Goal: Communication & Community: Answer question/provide support

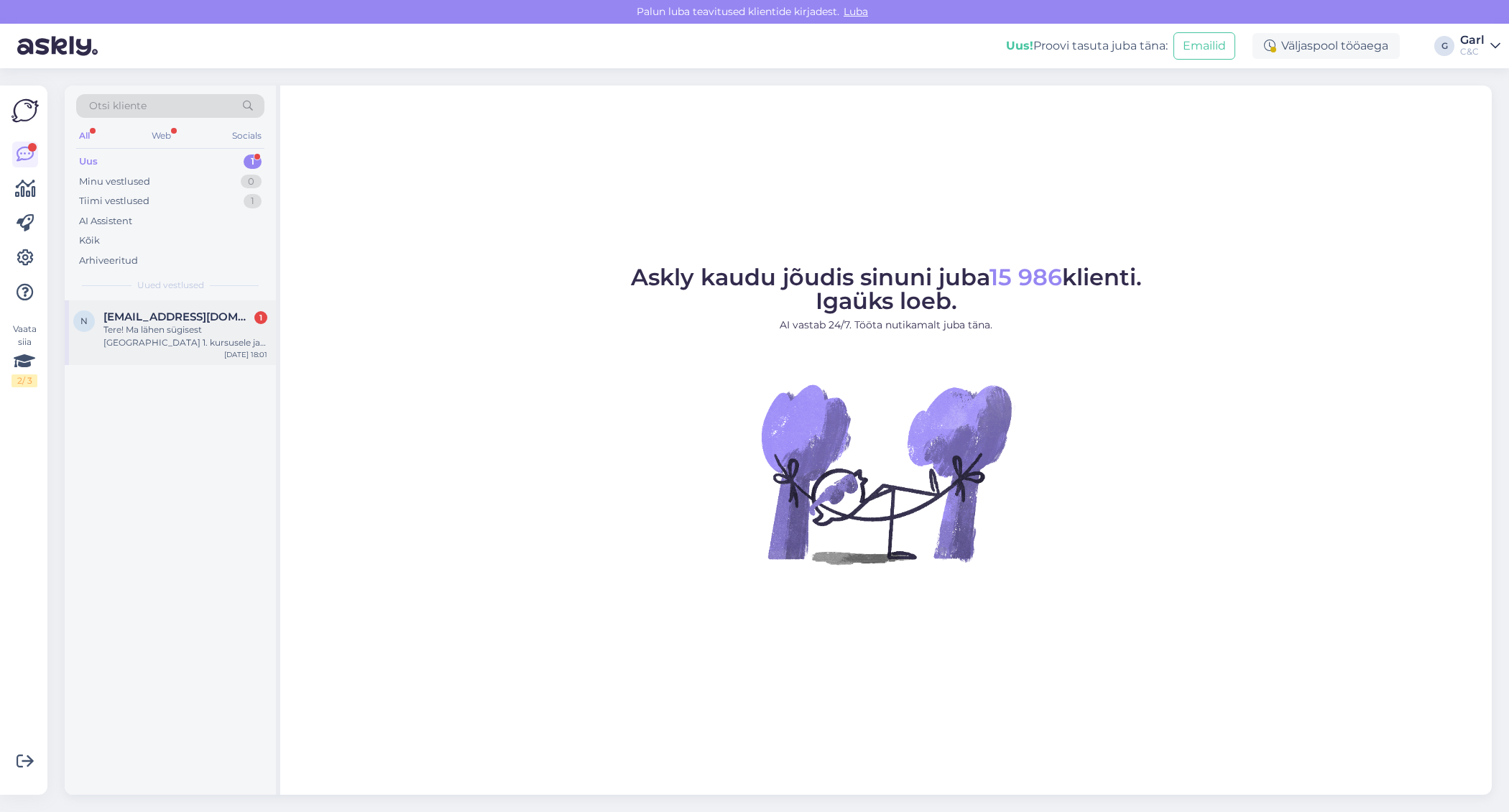
click at [231, 319] on span "[EMAIL_ADDRESS][DOMAIN_NAME]" at bounding box center [178, 317] width 150 height 13
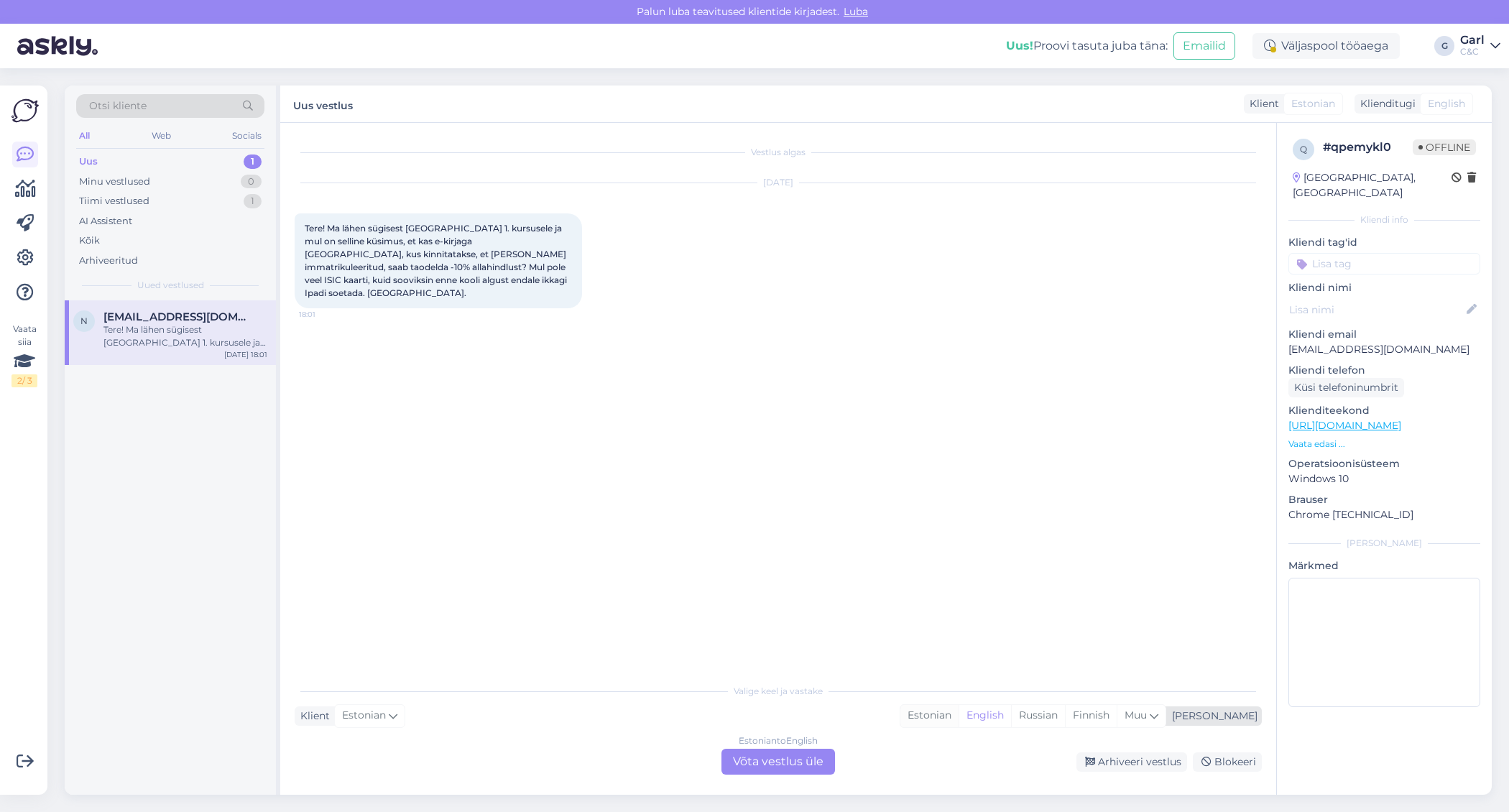
click at [958, 711] on div "Estonian" at bounding box center [929, 715] width 58 height 21
click at [804, 763] on div "Estonian to Estonian Võta vestlus üle" at bounding box center [778, 762] width 113 height 26
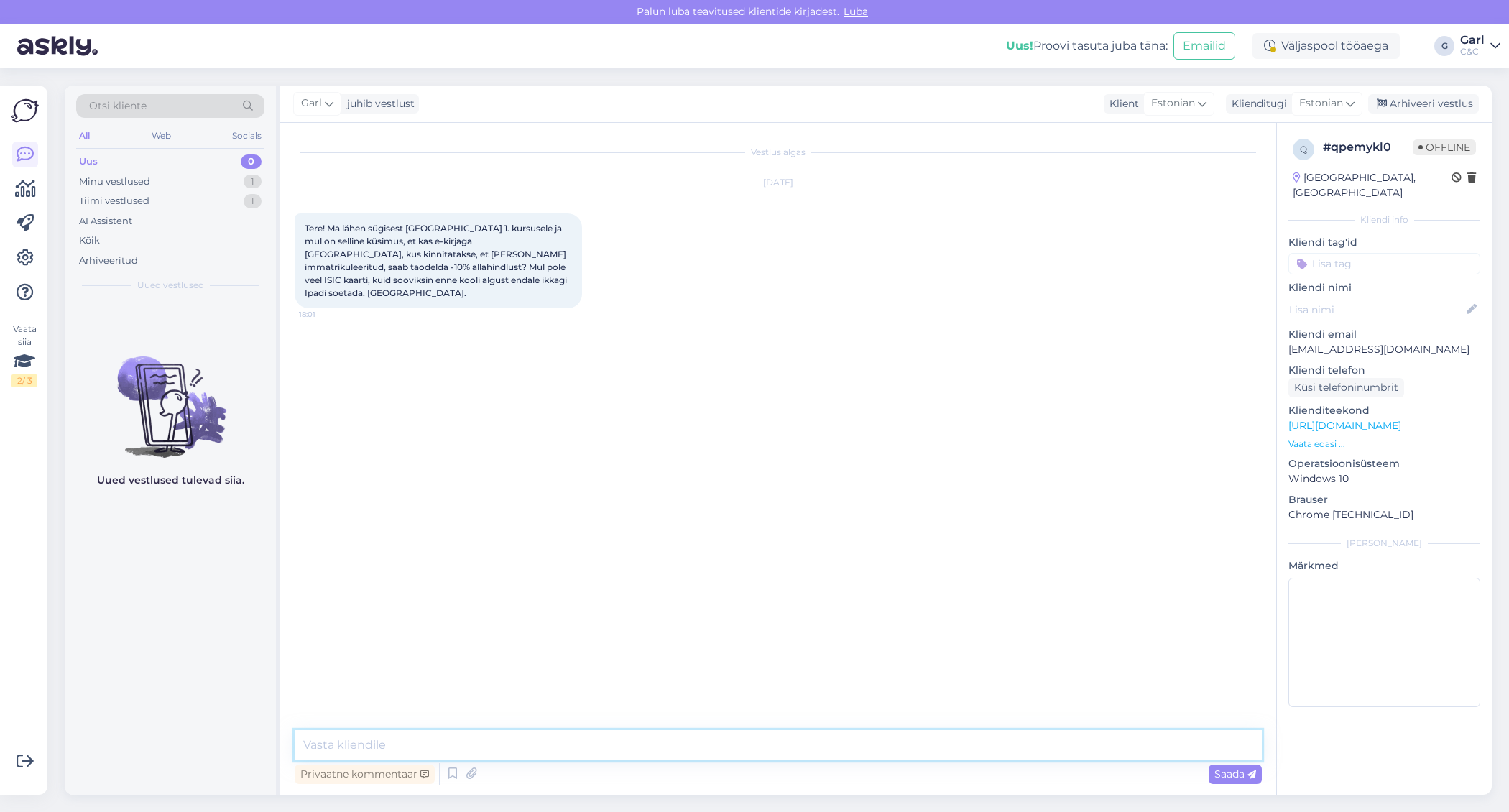
click at [785, 750] on textarea at bounding box center [778, 745] width 968 height 30
type textarea "Tere! Jah, immatrikuleerimistõendiga on võimalik ISIC soodustust rakendada. Sel…"
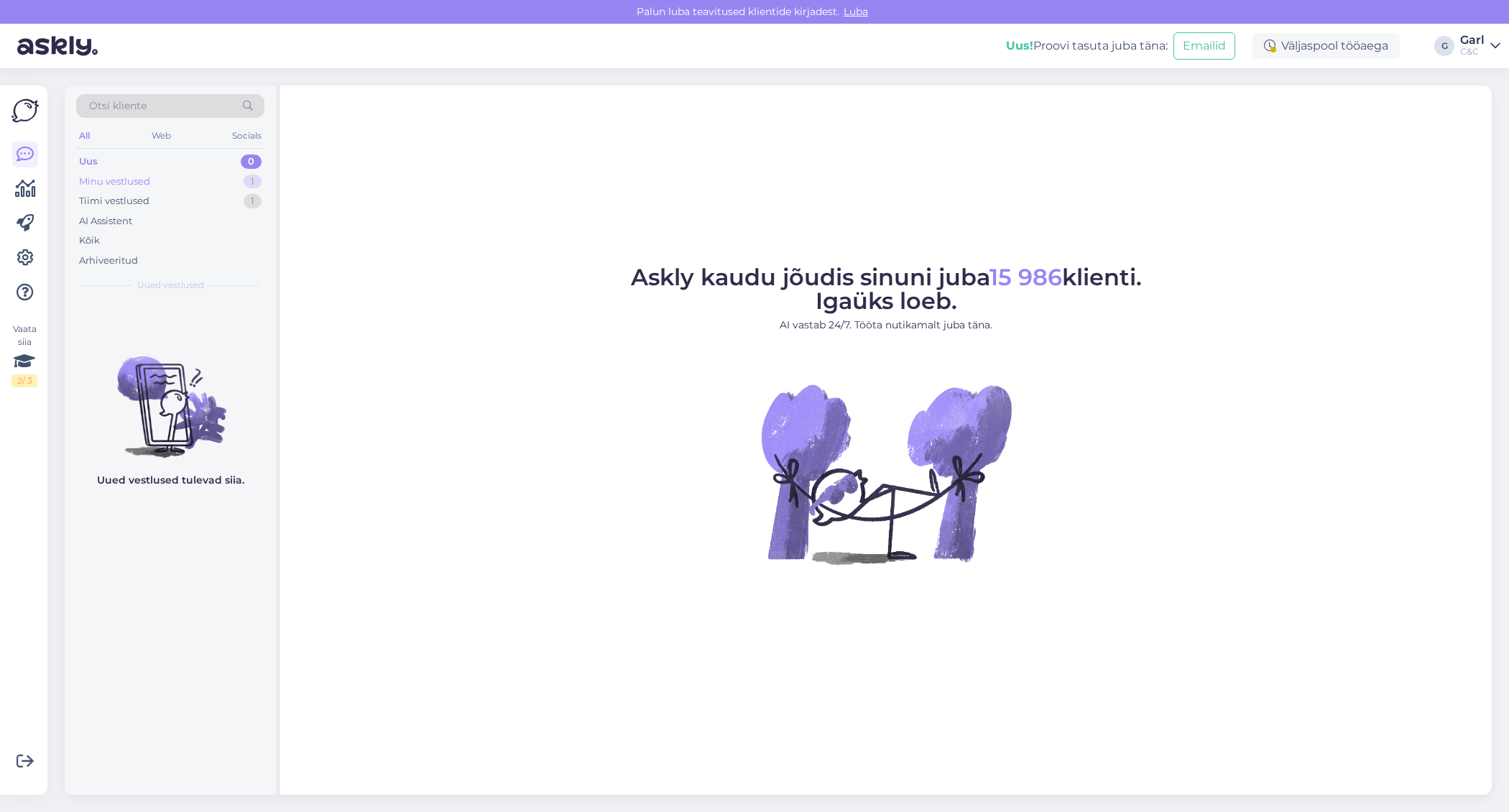
click at [232, 181] on div "Minu vestlused 1" at bounding box center [170, 182] width 189 height 20
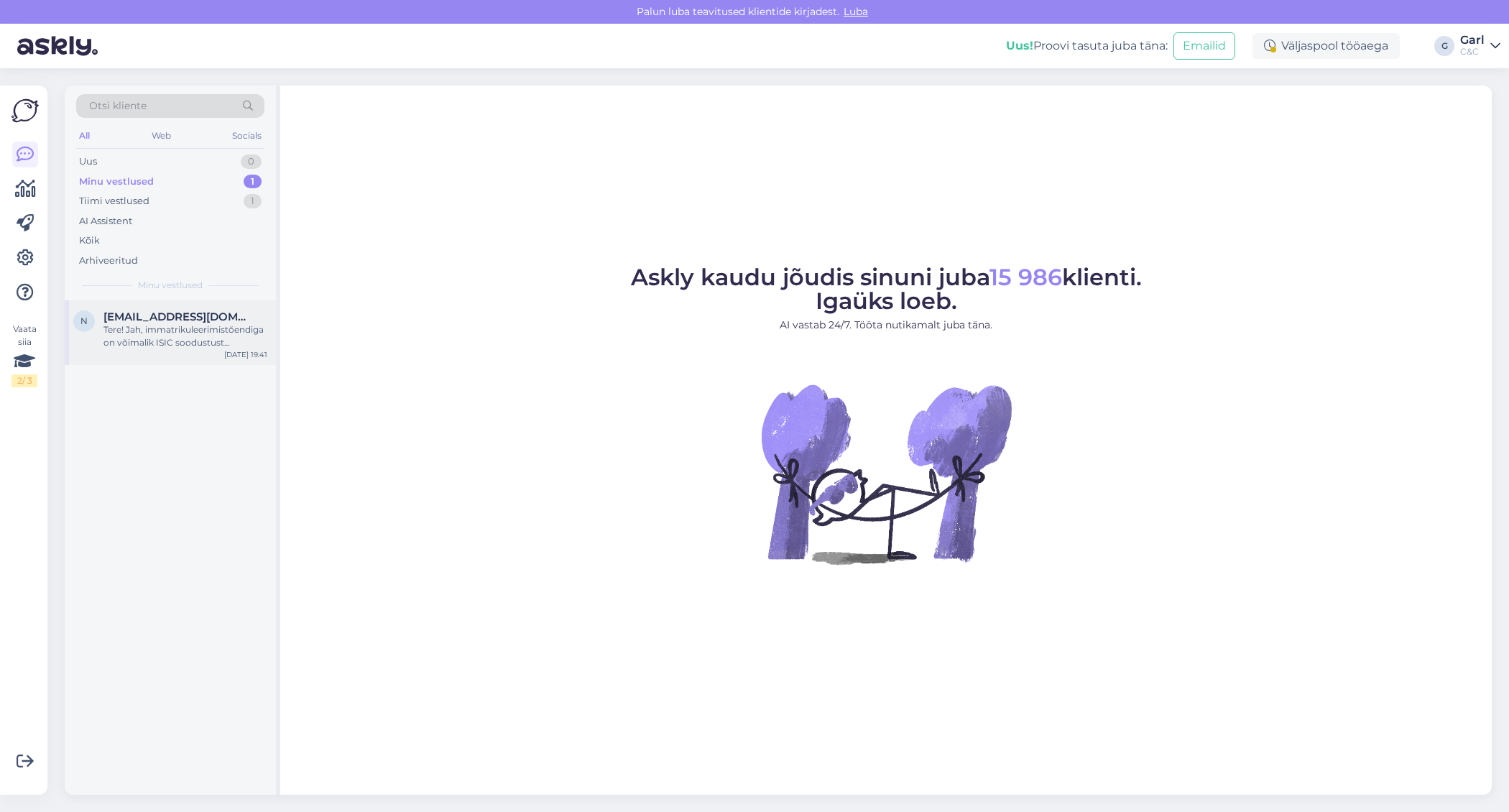
click at [209, 311] on span "[EMAIL_ADDRESS][DOMAIN_NAME]" at bounding box center [178, 317] width 150 height 13
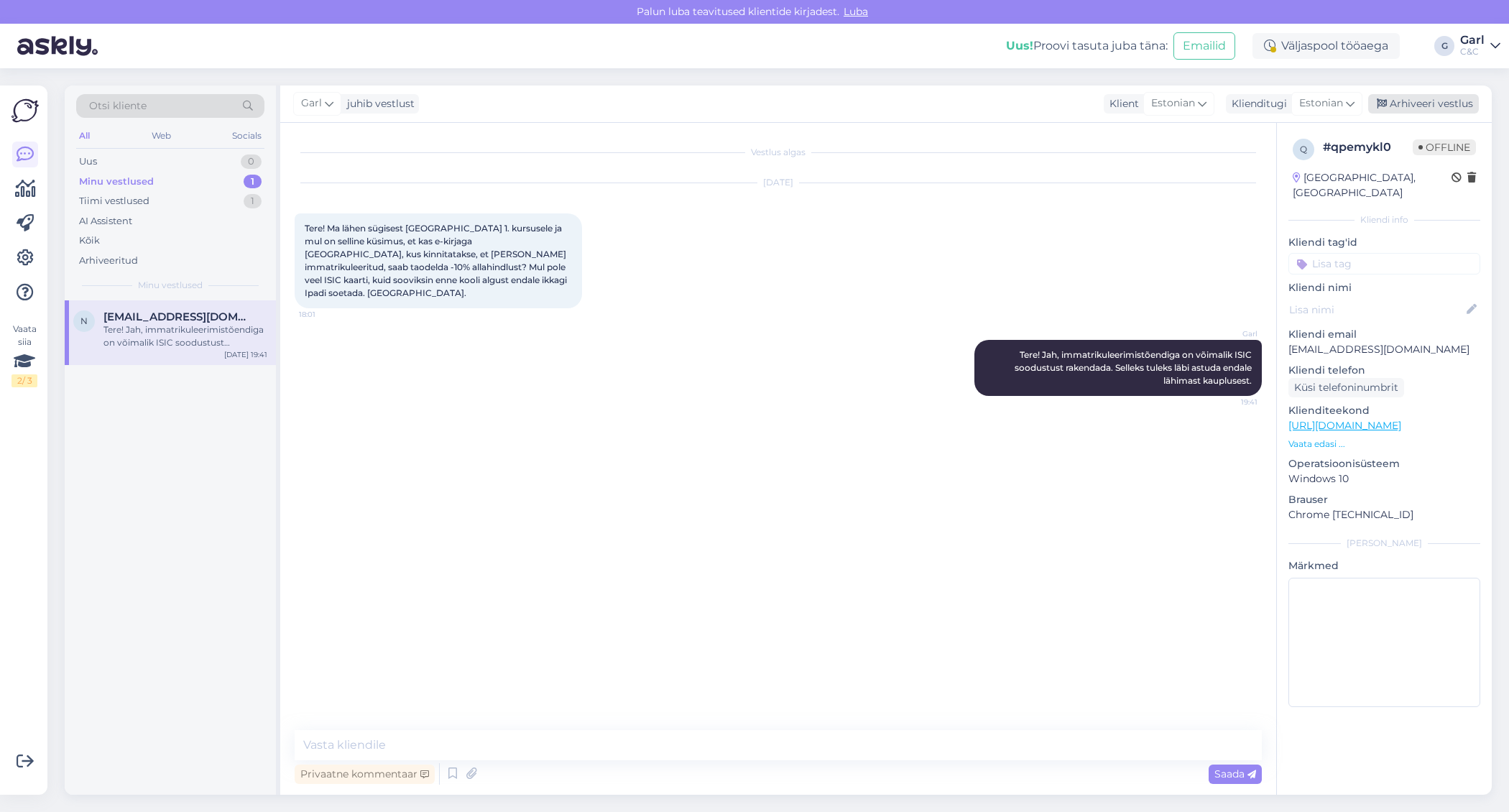
click at [1446, 97] on div "Arhiveeri vestlus" at bounding box center [1424, 104] width 110 height 19
